Goal: Information Seeking & Learning: Learn about a topic

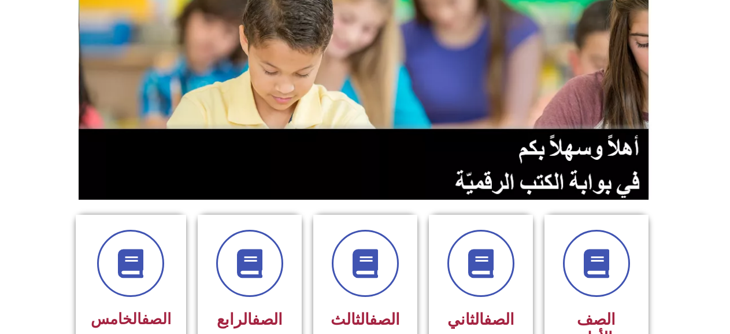
scroll to position [405, 0]
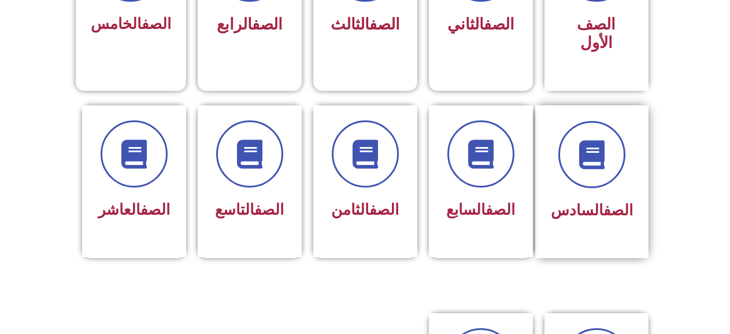
click at [563, 130] on div at bounding box center [592, 154] width 82 height 67
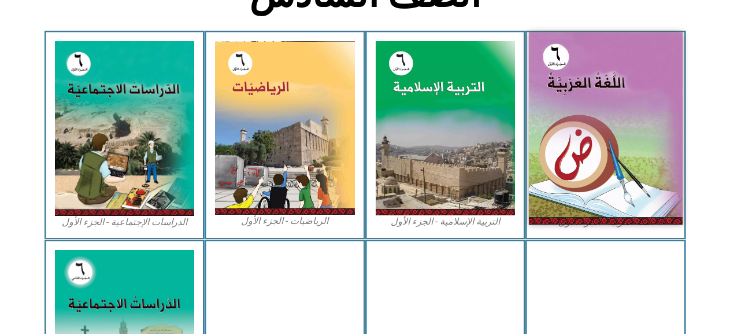
scroll to position [347, 0]
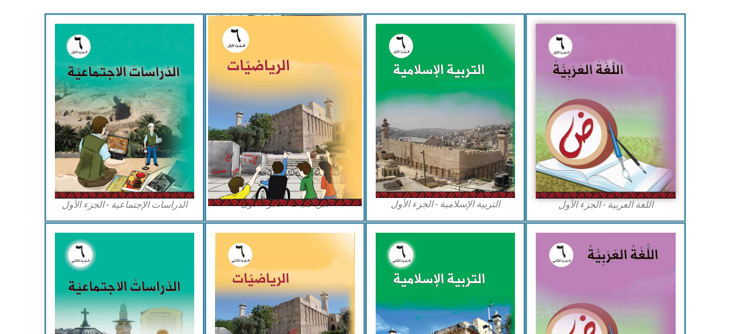
click at [242, 74] on img at bounding box center [285, 110] width 154 height 191
click at [231, 84] on img at bounding box center [285, 110] width 154 height 191
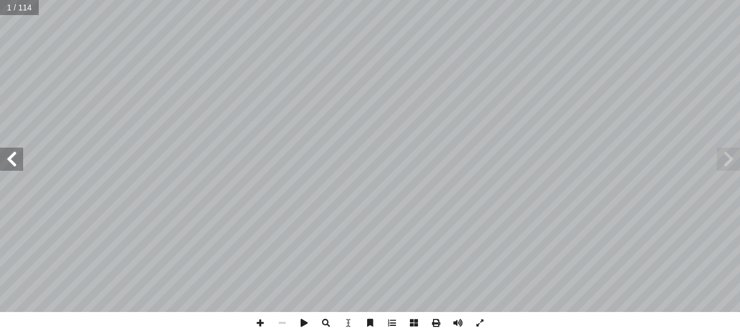
click at [0, 156] on span at bounding box center [11, 158] width 23 height 23
click at [0, 154] on span at bounding box center [11, 158] width 23 height 23
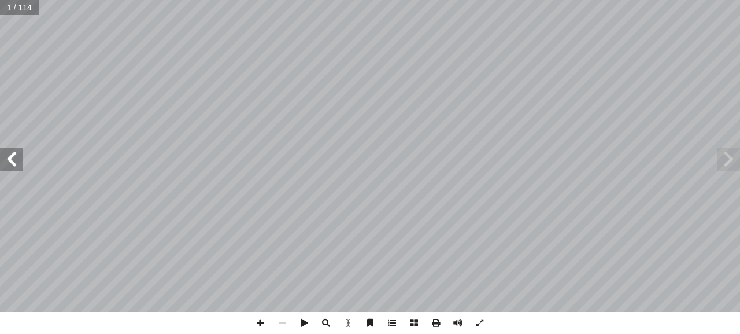
click at [0, 154] on span at bounding box center [11, 158] width 23 height 23
click at [0, 153] on span at bounding box center [11, 158] width 23 height 23
click at [1, 152] on span at bounding box center [11, 158] width 23 height 23
click at [2, 152] on span at bounding box center [11, 158] width 23 height 23
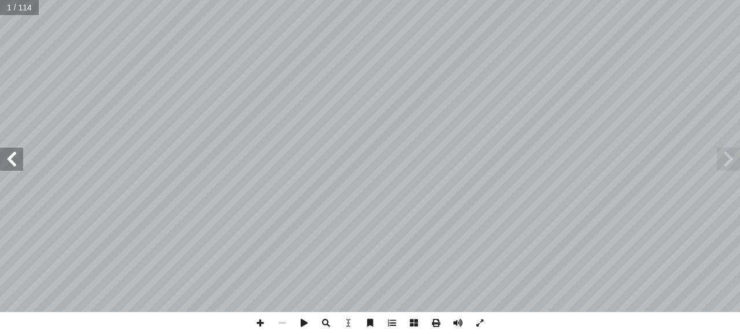
click at [2, 152] on span at bounding box center [11, 158] width 23 height 23
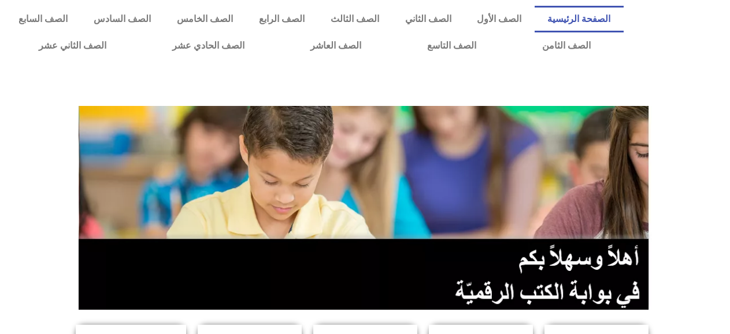
scroll to position [347, 0]
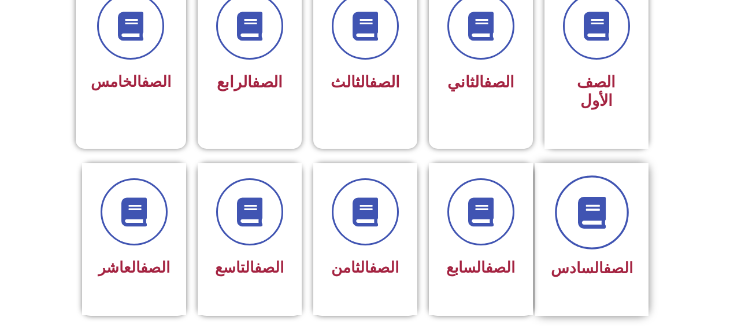
click at [608, 196] on icon at bounding box center [592, 212] width 32 height 32
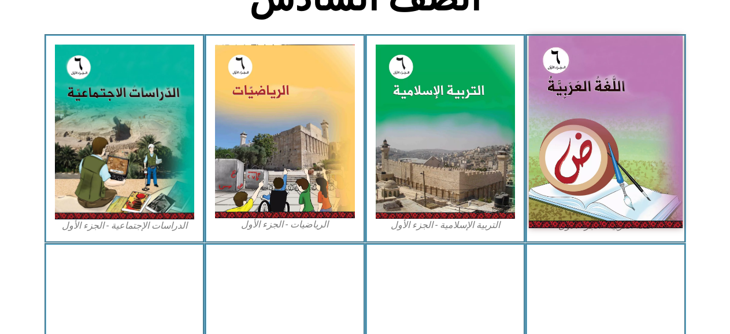
scroll to position [347, 0]
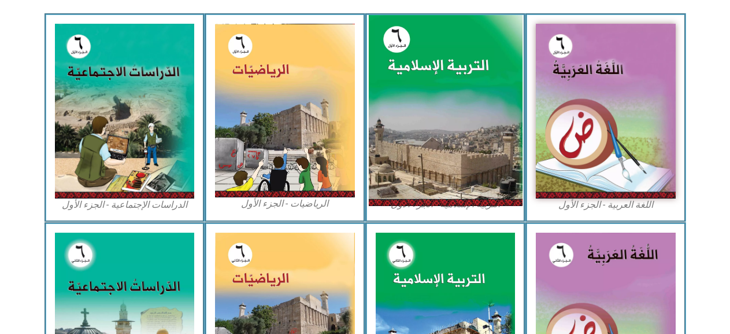
click at [468, 180] on img at bounding box center [445, 110] width 154 height 191
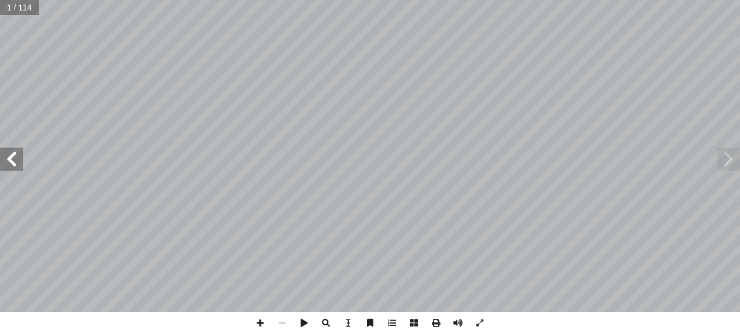
click at [5, 156] on span at bounding box center [11, 158] width 23 height 23
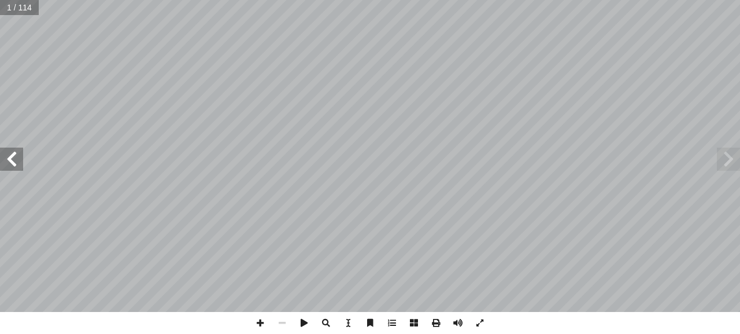
click at [5, 156] on span at bounding box center [11, 158] width 23 height 23
click at [5, 154] on span at bounding box center [11, 158] width 23 height 23
click at [13, 161] on span at bounding box center [11, 158] width 23 height 23
click at [13, 154] on span at bounding box center [11, 158] width 23 height 23
click at [9, 165] on span at bounding box center [11, 158] width 23 height 23
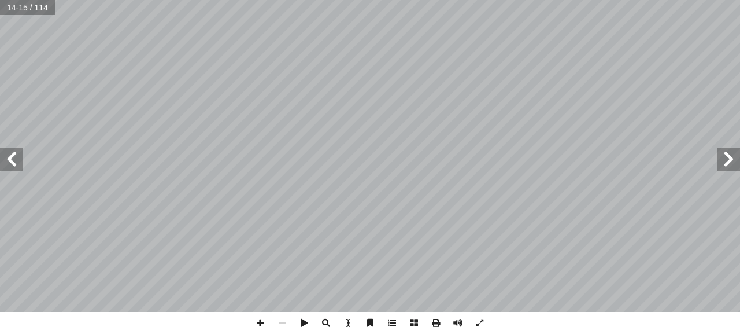
click at [13, 151] on span at bounding box center [11, 158] width 23 height 23
click at [723, 157] on span at bounding box center [728, 158] width 23 height 23
click at [478, 308] on div "١٢ ئل: � رين ومس � تم تي: أ ا الخاطئة فيما ي ِ الجملة َ مام أ ا ) ( َ شارة إ ا …" at bounding box center [370, 167] width 740 height 334
click at [479, 315] on span at bounding box center [480, 323] width 22 height 22
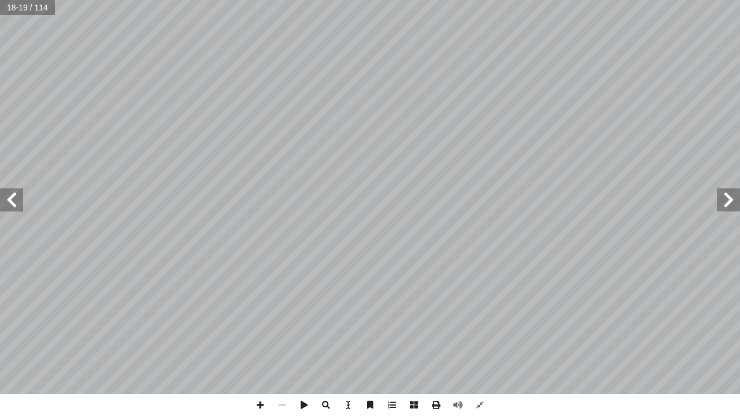
click at [733, 203] on span at bounding box center [728, 200] width 23 height 23
click at [483, 333] on span at bounding box center [480, 405] width 22 height 22
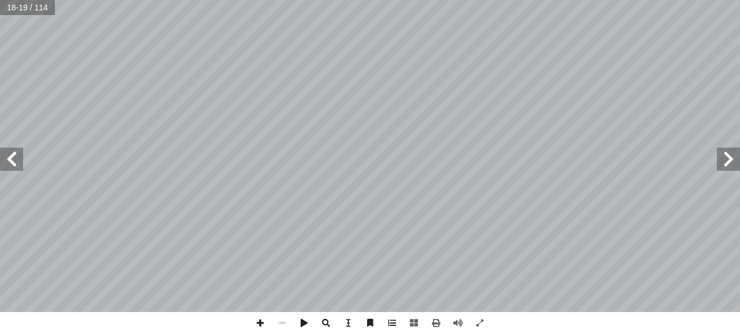
click at [733, 153] on span at bounding box center [728, 158] width 23 height 23
click at [6, 160] on span at bounding box center [11, 158] width 23 height 23
drag, startPoint x: 9, startPoint y: 153, endPoint x: 9, endPoint y: 147, distance: 6.4
click at [9, 152] on span at bounding box center [11, 158] width 23 height 23
click at [729, 161] on span at bounding box center [728, 158] width 23 height 23
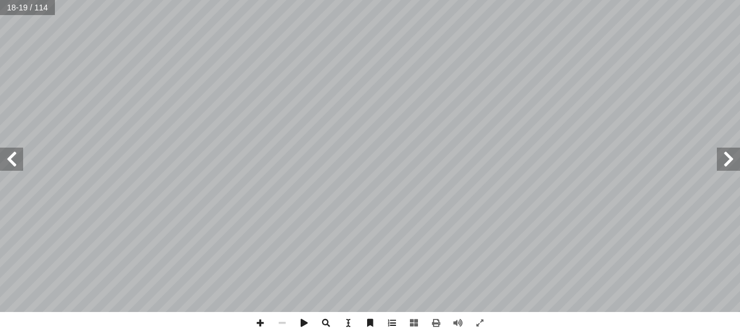
click at [723, 154] on span at bounding box center [728, 158] width 23 height 23
drag, startPoint x: 13, startPoint y: 166, endPoint x: 22, endPoint y: 163, distance: 9.1
click at [19, 164] on span at bounding box center [11, 158] width 23 height 23
click at [14, 165] on span at bounding box center [11, 158] width 23 height 23
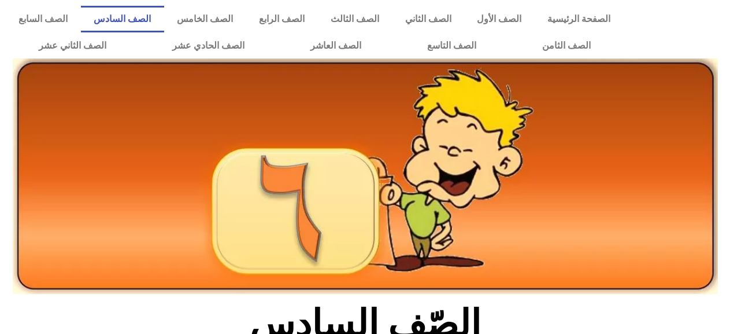
scroll to position [347, 0]
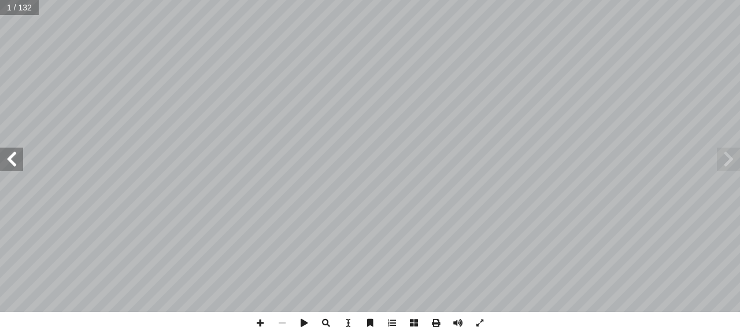
click at [10, 153] on span at bounding box center [11, 158] width 23 height 23
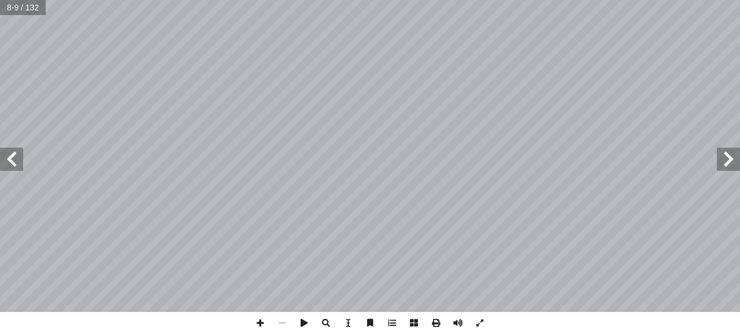
click at [10, 154] on span at bounding box center [11, 158] width 23 height 23
click at [9, 154] on span at bounding box center [11, 158] width 23 height 23
drag, startPoint x: 20, startPoint y: 158, endPoint x: 12, endPoint y: 147, distance: 13.6
drag, startPoint x: 16, startPoint y: 158, endPoint x: 15, endPoint y: 151, distance: 7.0
